Goal: Transaction & Acquisition: Purchase product/service

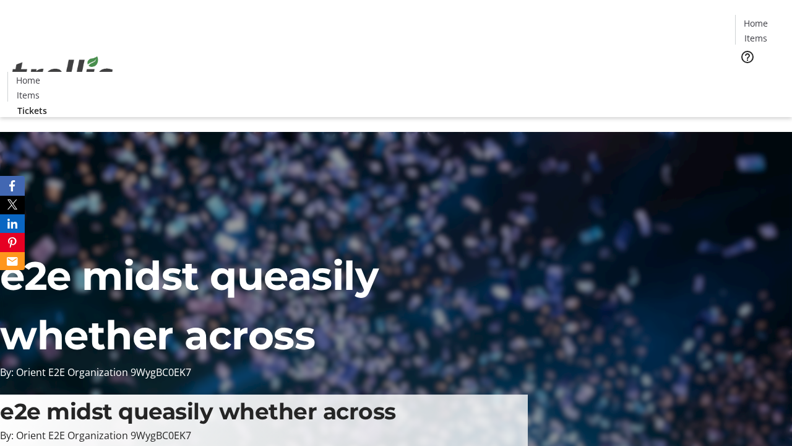
click at [745, 72] on span "Tickets" at bounding box center [760, 78] width 30 height 13
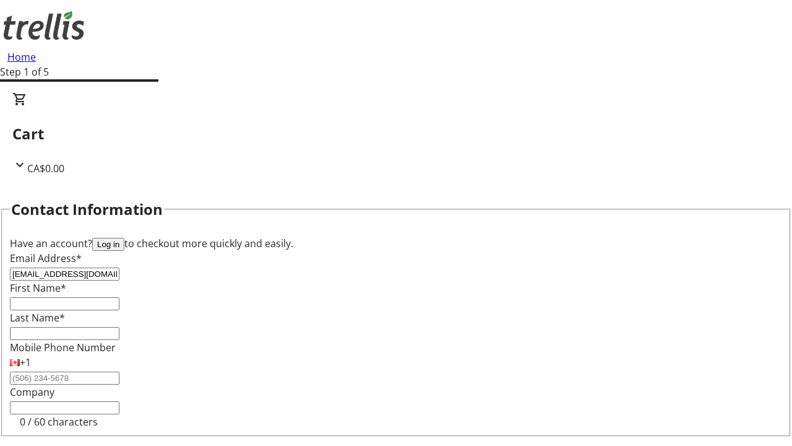
type input "[EMAIL_ADDRESS][DOMAIN_NAME]"
type input "Hailey"
type input "Quitzon"
